Goal: Information Seeking & Learning: Learn about a topic

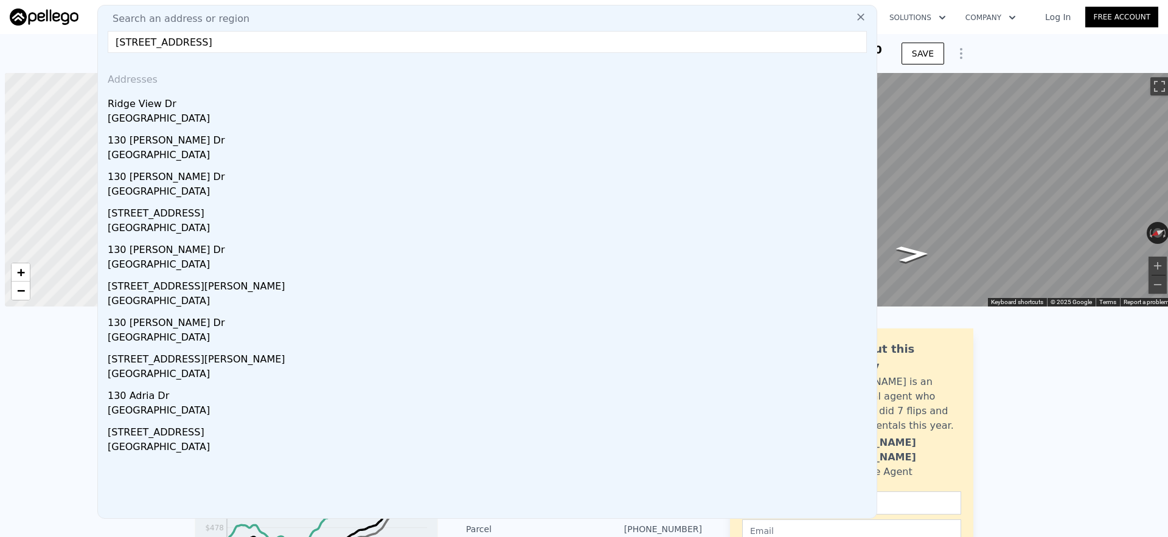
scroll to position [0, 5]
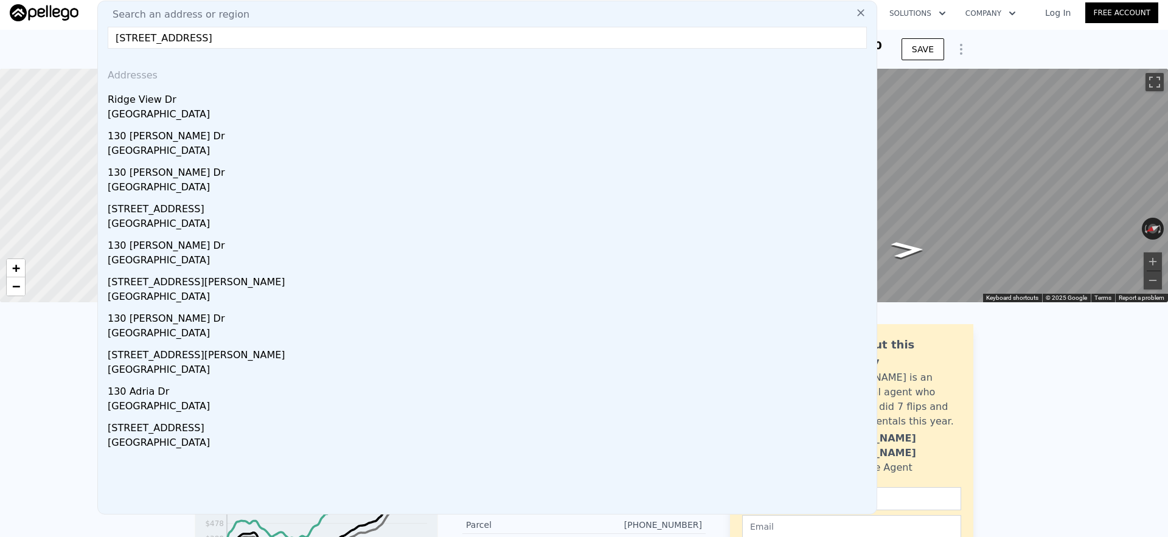
click at [317, 38] on input "[STREET_ADDRESS]" at bounding box center [487, 38] width 759 height 22
click at [316, 38] on input "[STREET_ADDRESS]" at bounding box center [487, 38] width 759 height 22
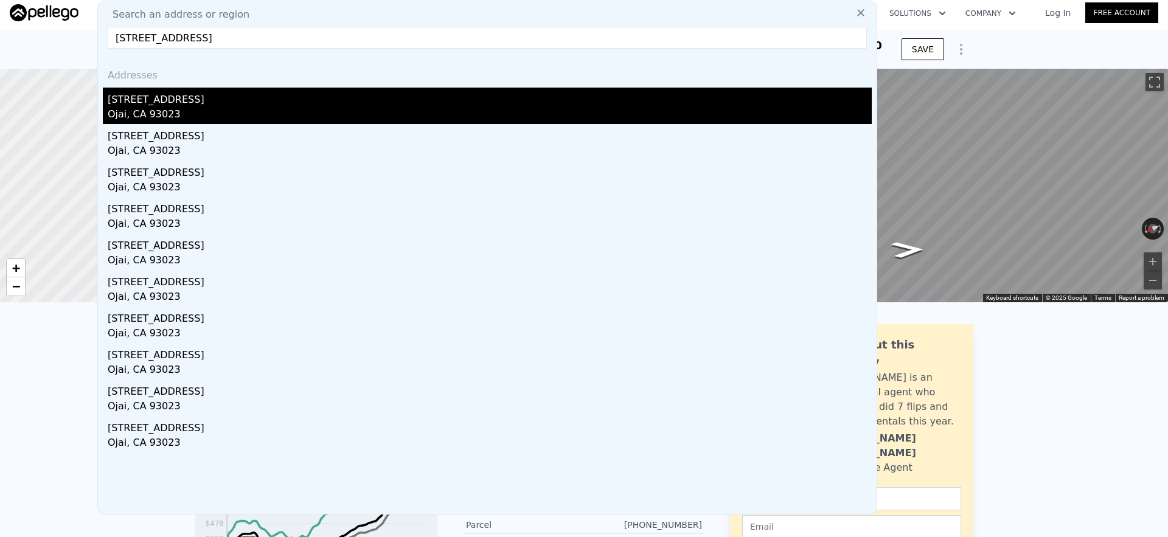
type input "[STREET_ADDRESS]"
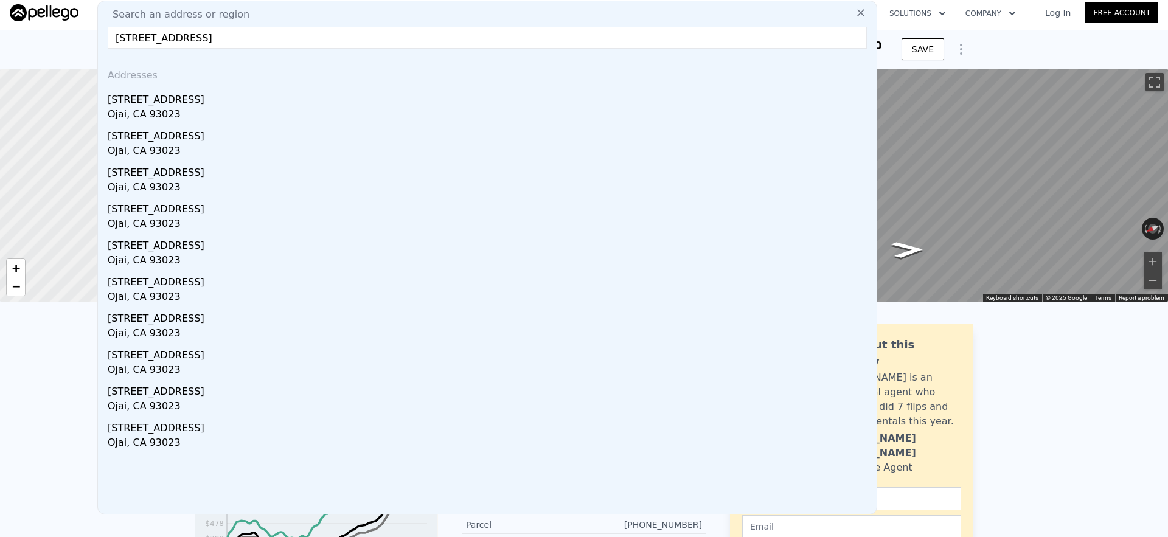
click at [195, 100] on div "[STREET_ADDRESS]" at bounding box center [490, 97] width 764 height 19
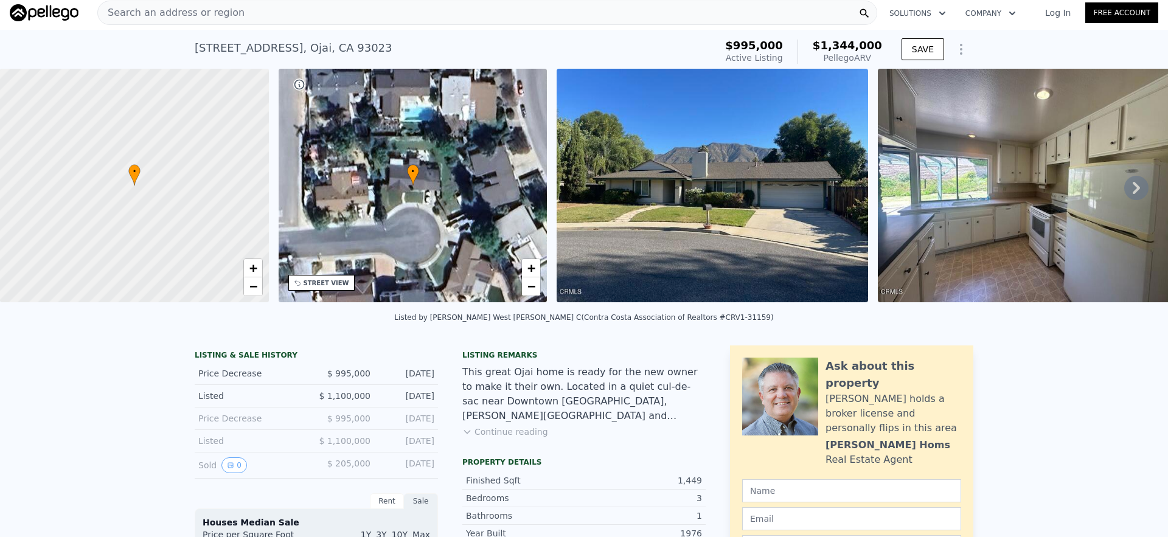
scroll to position [16, 0]
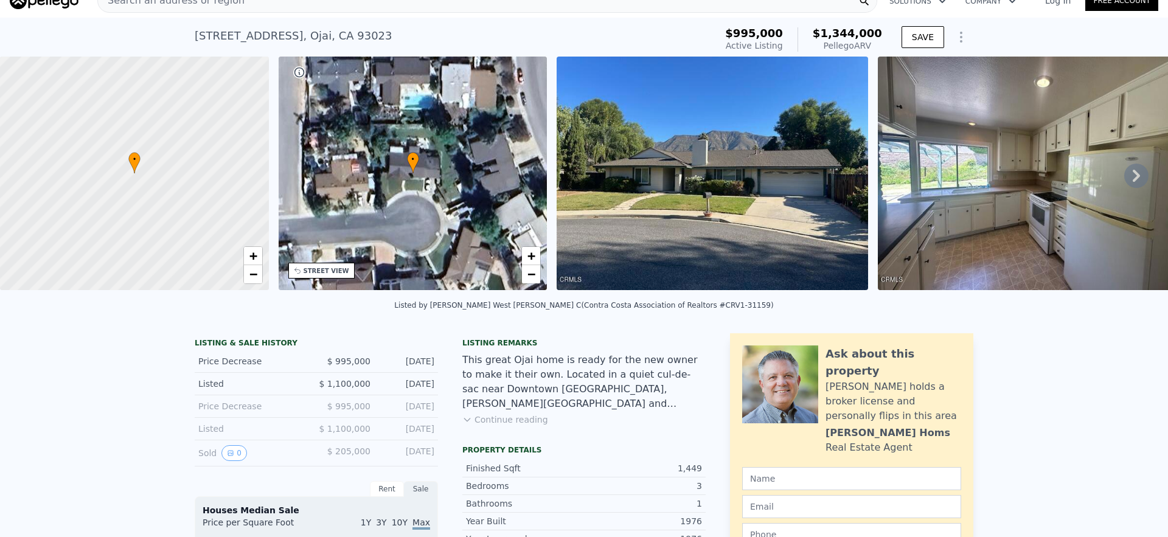
click at [618, 35] on div "[STREET_ADDRESS] Active at $995k (~ARV $1.344m )" at bounding box center [453, 40] width 516 height 34
click at [549, 33] on div "[STREET_ADDRESS] Active at $995k (~ARV $1.344m )" at bounding box center [453, 40] width 516 height 34
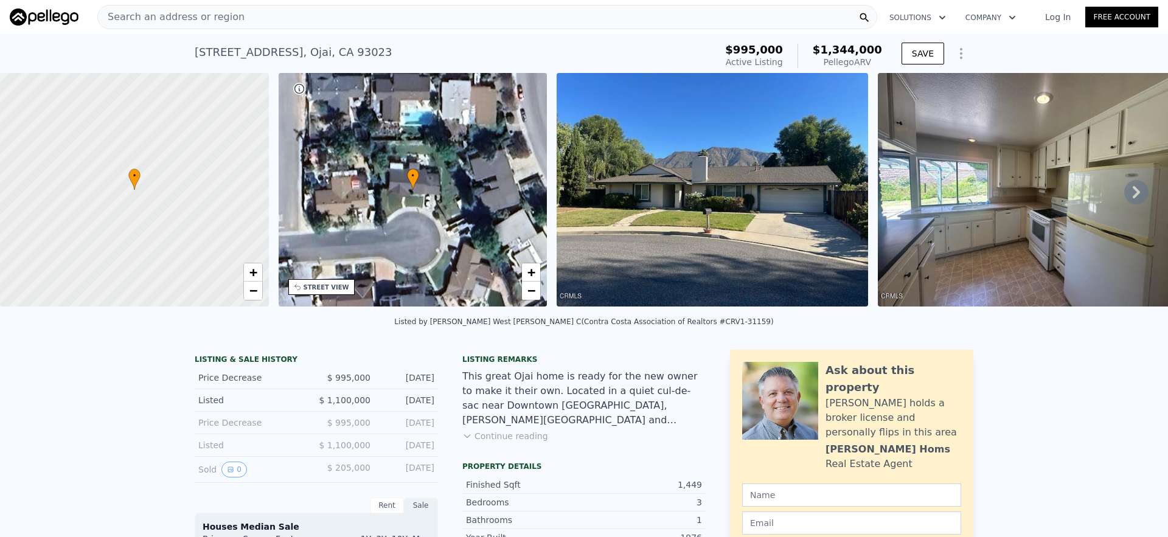
click at [326, 21] on div "Search an address or region" at bounding box center [487, 17] width 780 height 24
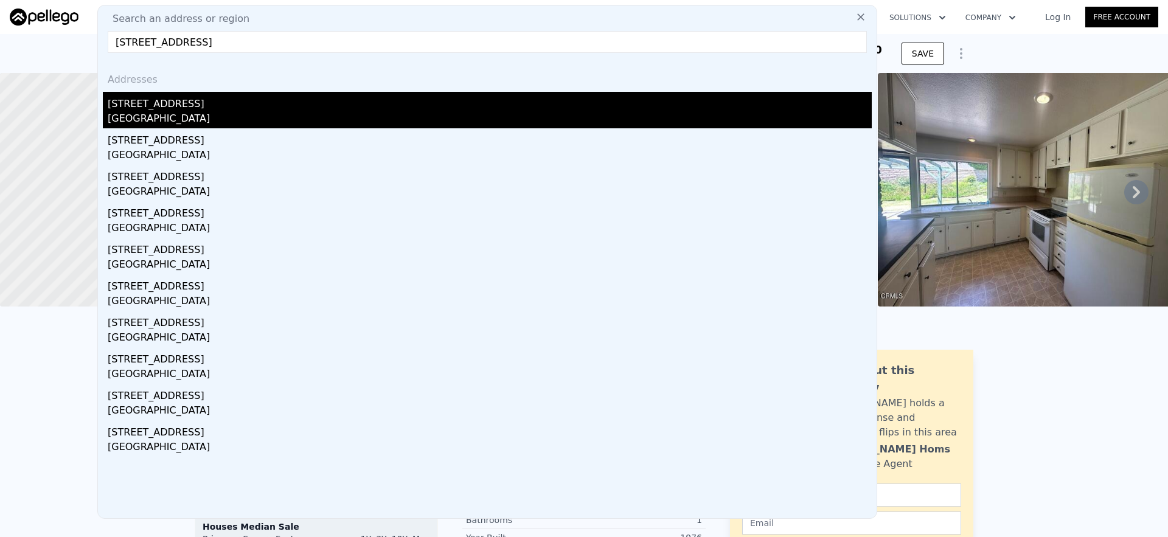
type input "[STREET_ADDRESS]"
click at [190, 105] on div "[STREET_ADDRESS]" at bounding box center [490, 101] width 764 height 19
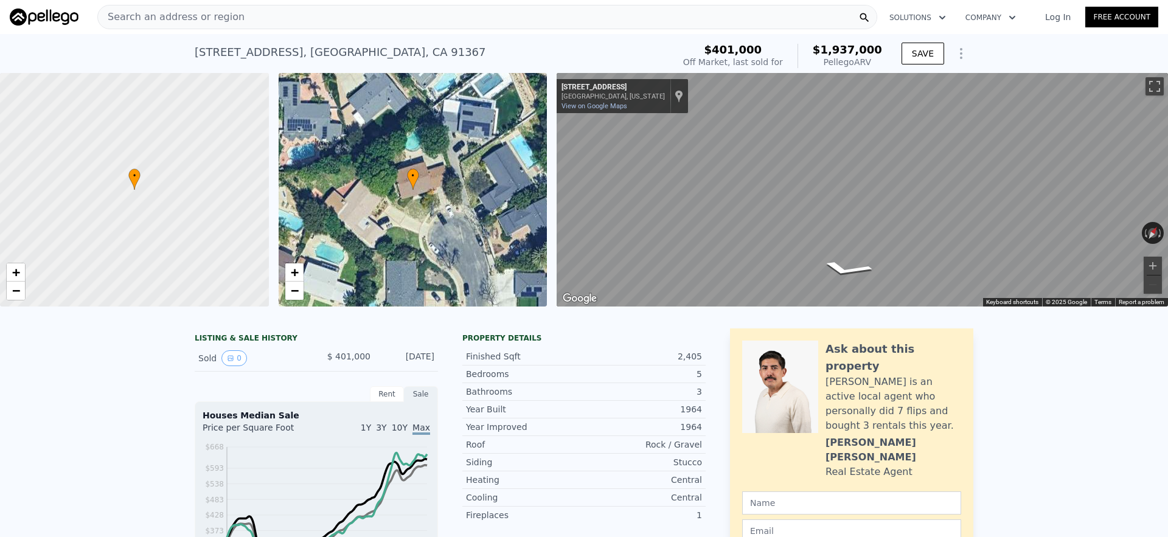
click at [293, 18] on div "Search an address or region" at bounding box center [487, 17] width 780 height 24
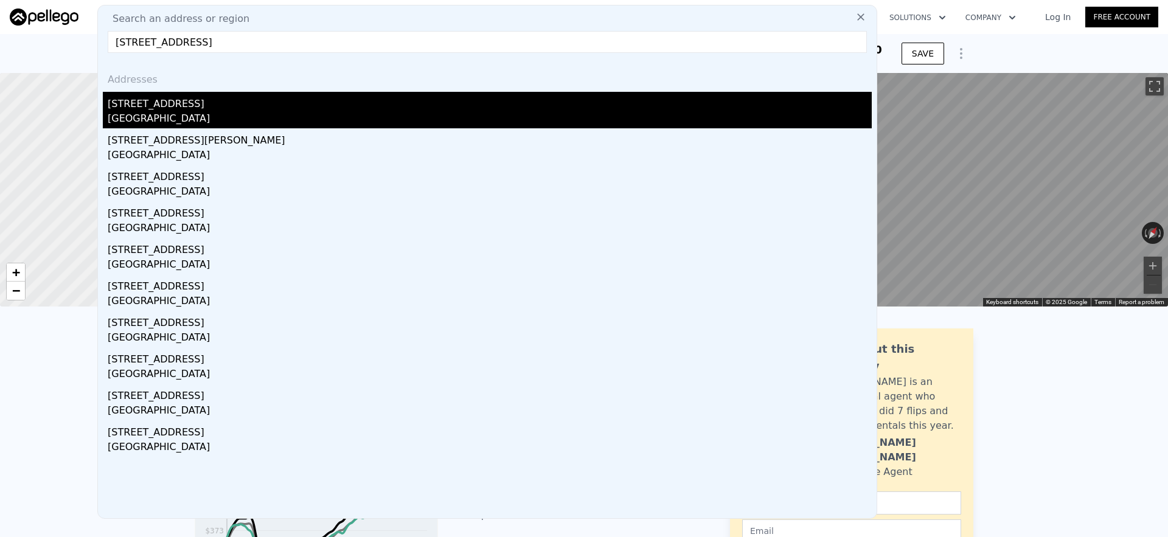
type input "[STREET_ADDRESS]"
click at [188, 107] on div "[STREET_ADDRESS]" at bounding box center [490, 101] width 764 height 19
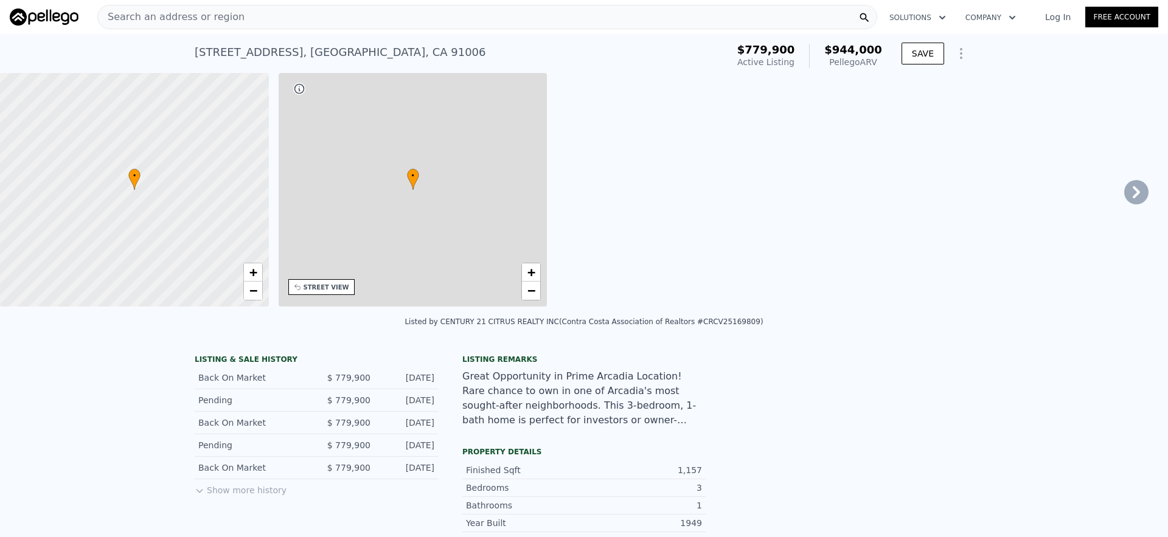
type input "2"
type input "4"
type input "2.25"
type input "960"
type input "1600"
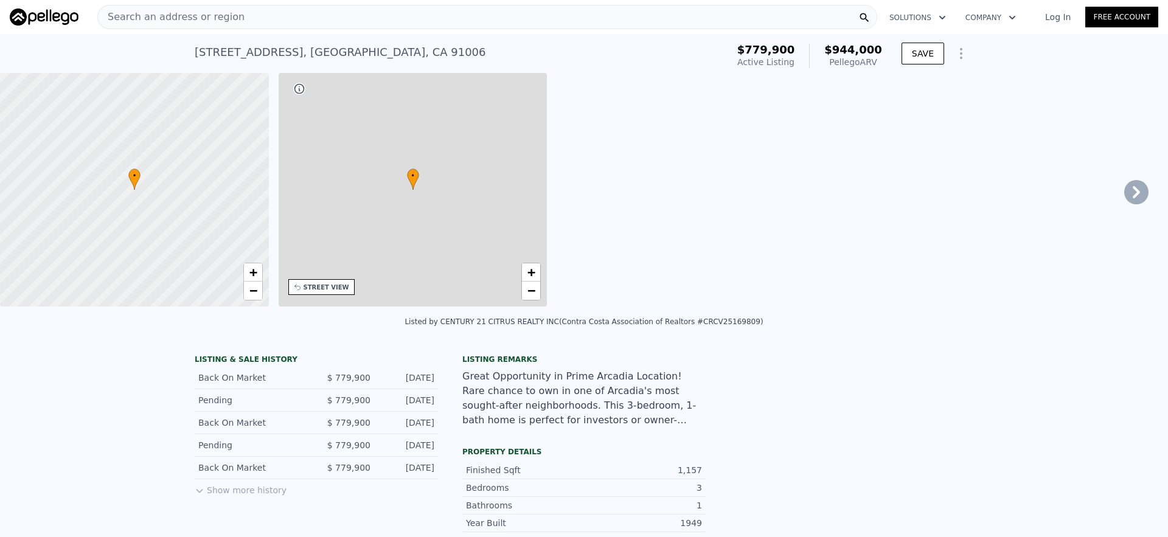
type input "5149"
type input "8770"
type input "$ 944,000"
type input "6"
type input "$ 56,975"
